Goal: Transaction & Acquisition: Purchase product/service

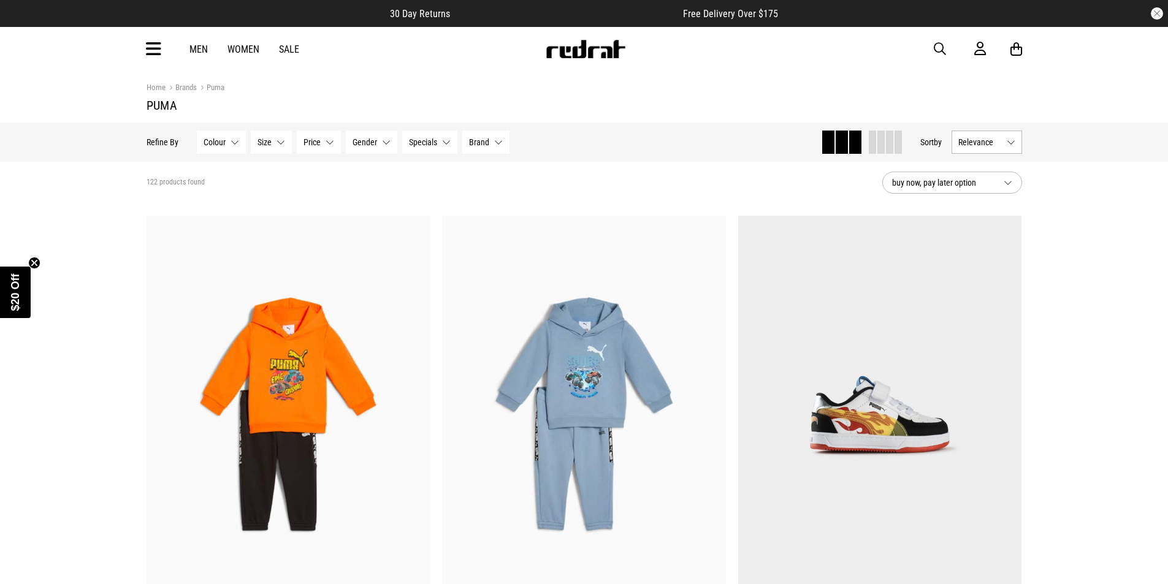
click at [237, 49] on link "Women" at bounding box center [243, 50] width 32 height 12
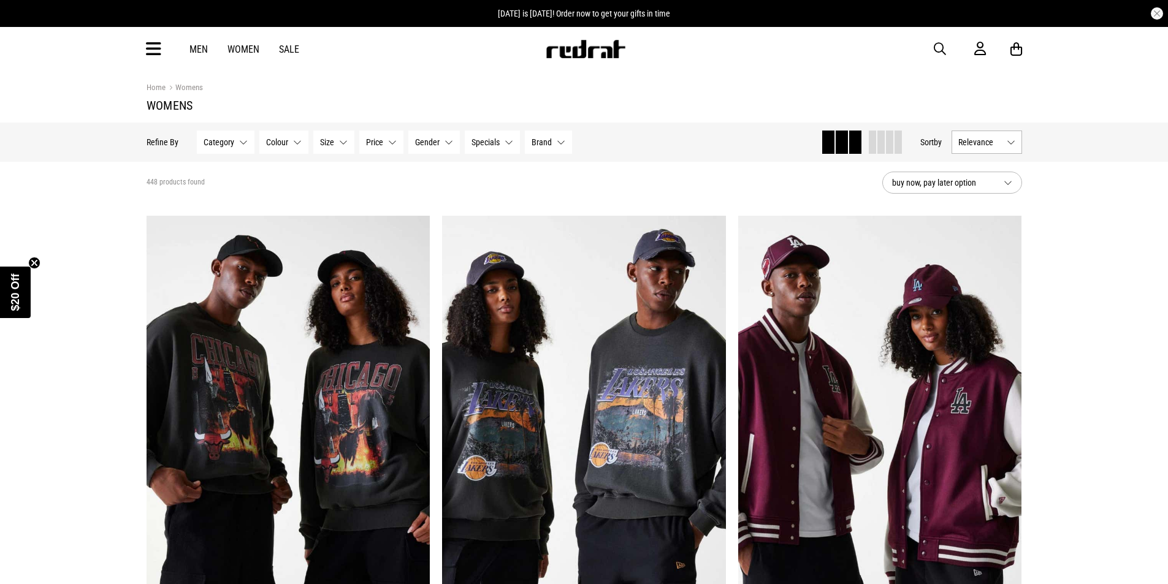
click at [209, 143] on span "Category" at bounding box center [219, 142] width 31 height 10
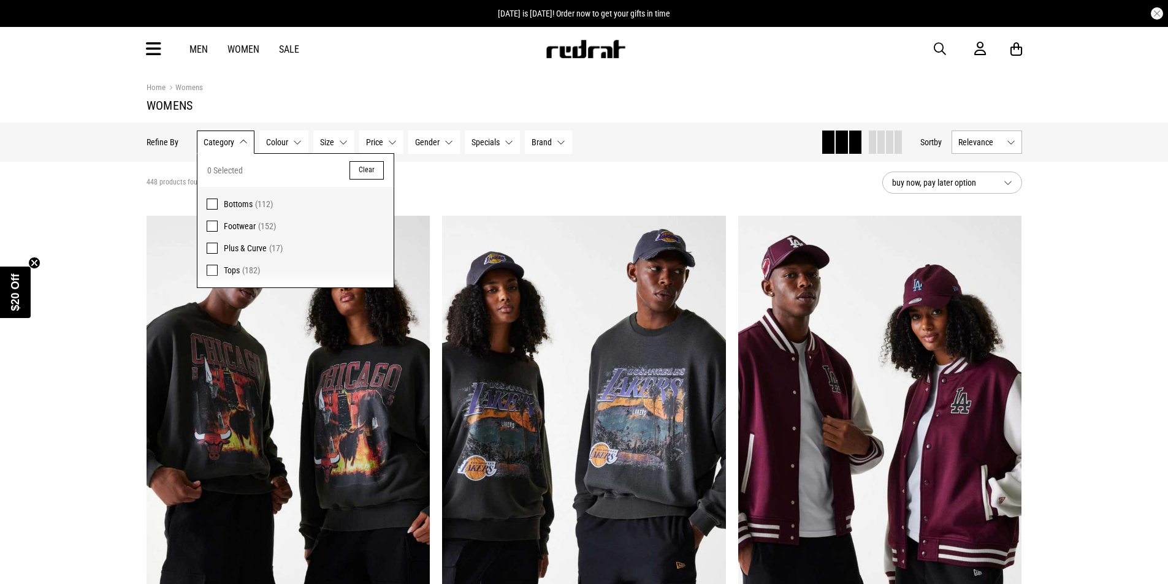
click at [209, 227] on span at bounding box center [212, 226] width 11 height 11
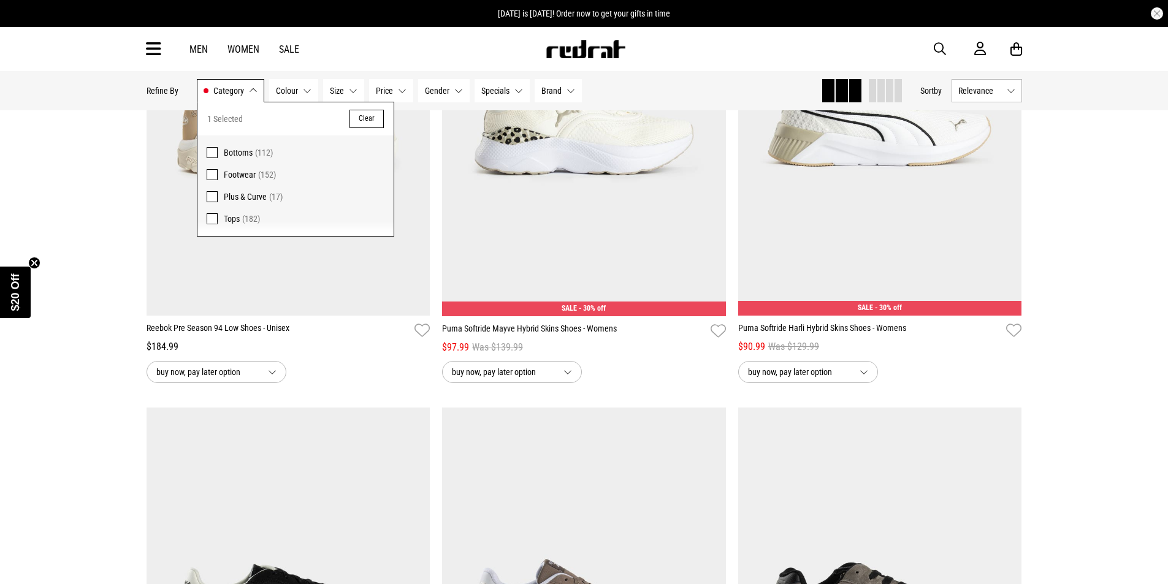
scroll to position [2023, 0]
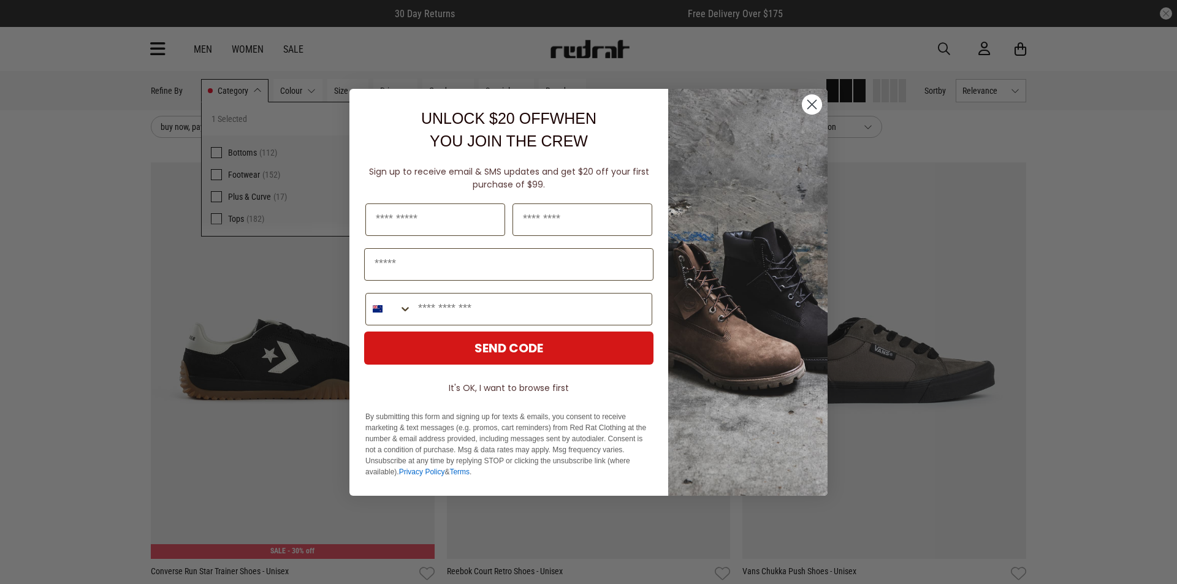
click at [814, 105] on icon "Close dialog" at bounding box center [812, 104] width 9 height 9
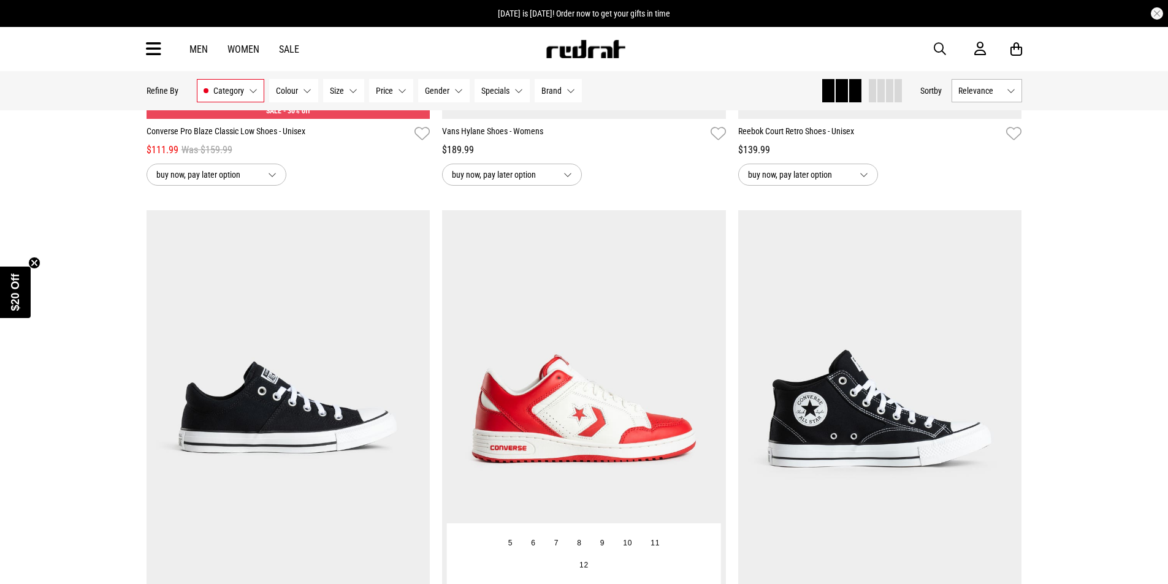
scroll to position [3617, 0]
